Goal: Transaction & Acquisition: Purchase product/service

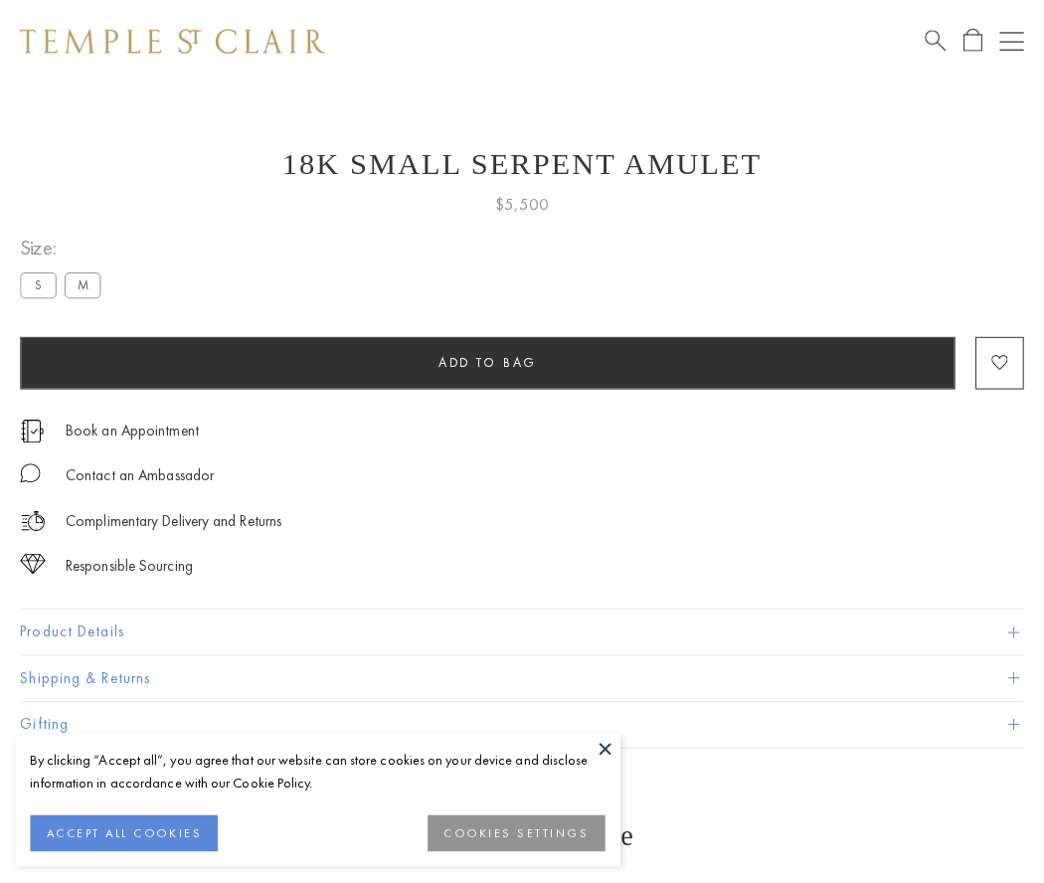
scroll to position [8, 0]
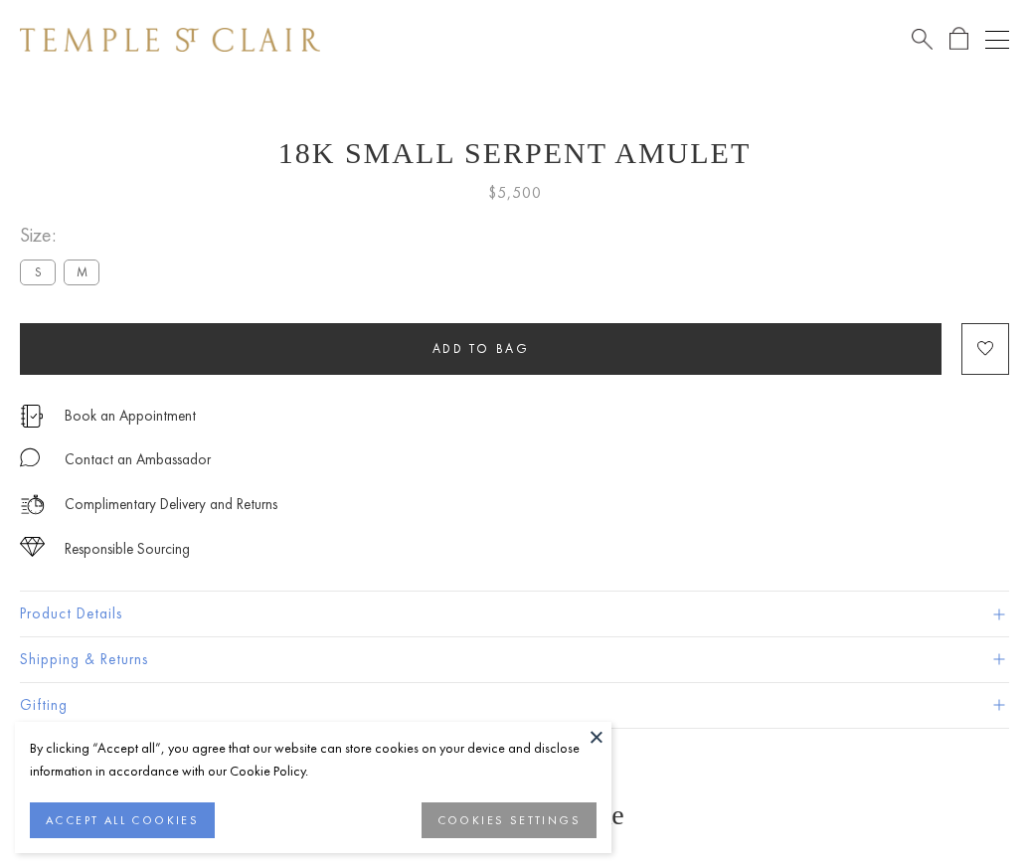
click at [480, 348] on span "Add to bag" at bounding box center [480, 348] width 97 height 17
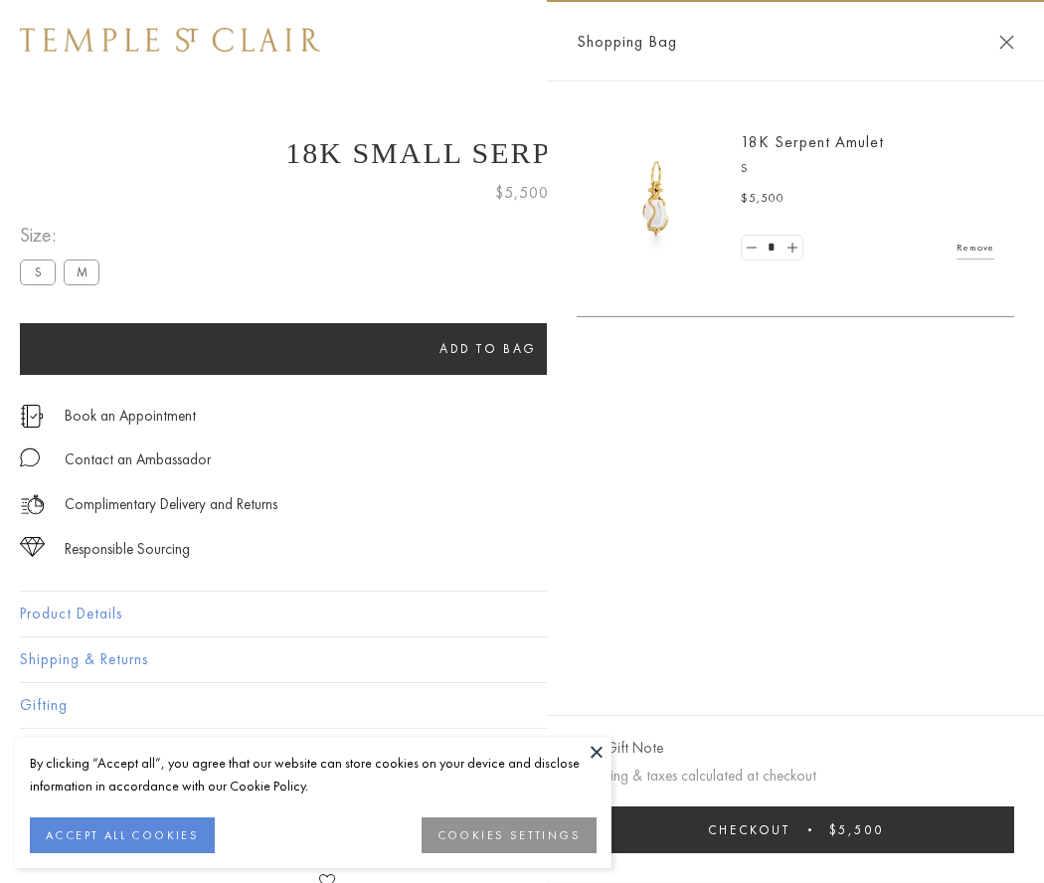
click at [790, 829] on span "Checkout" at bounding box center [749, 829] width 83 height 17
